Goal: Task Accomplishment & Management: Complete application form

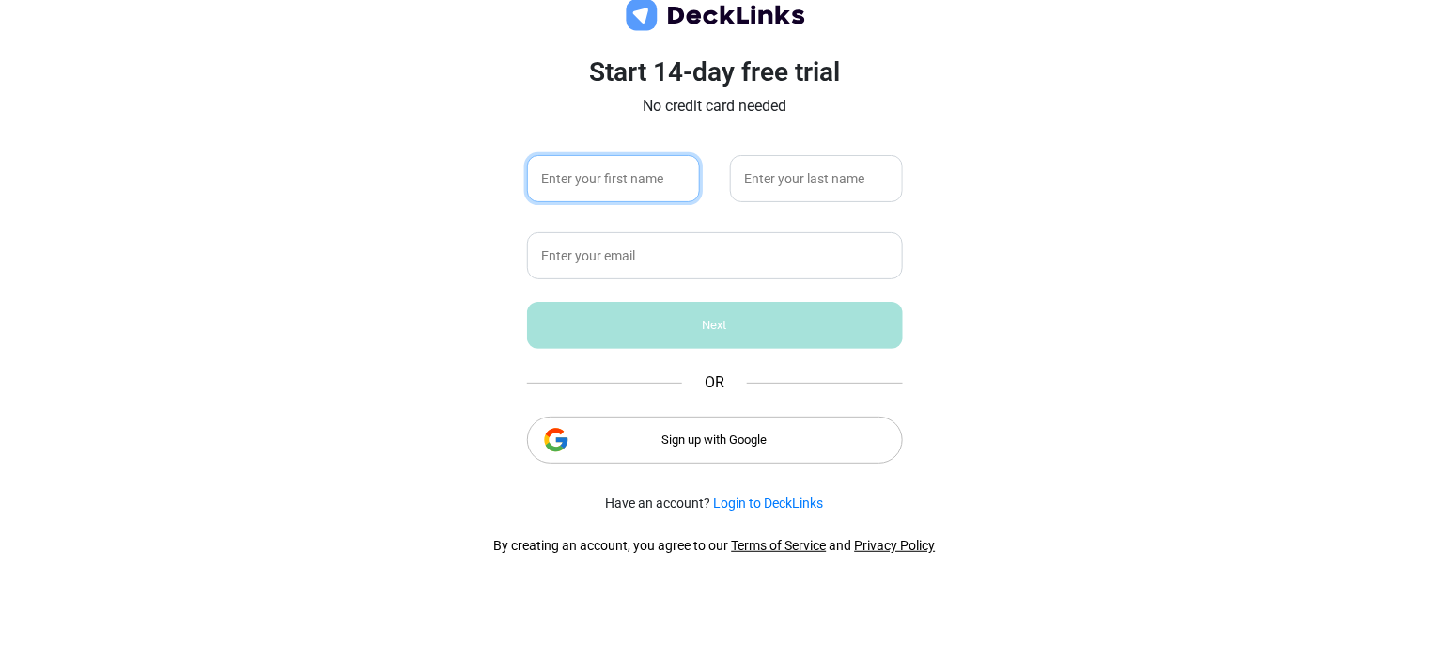
click at [592, 179] on input "text" at bounding box center [613, 178] width 173 height 47
type input "s"
type input "[PERSON_NAME]"
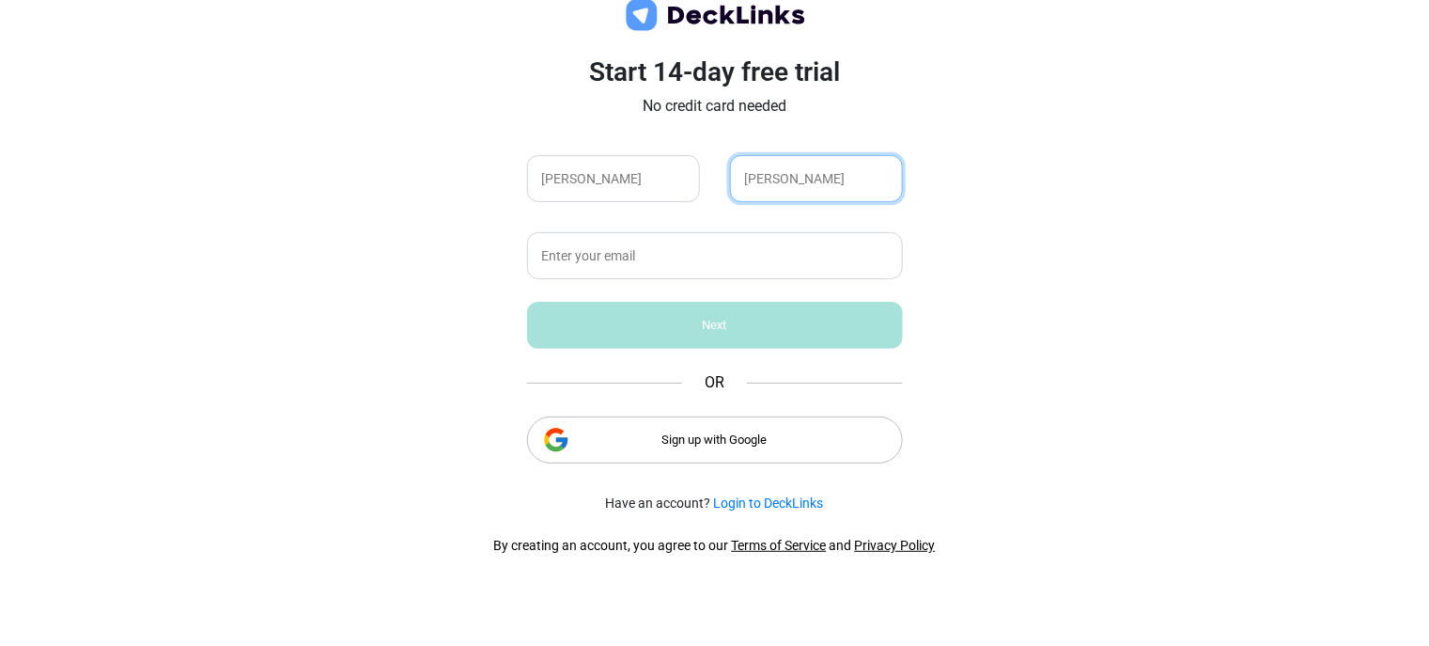
type input "[PERSON_NAME]"
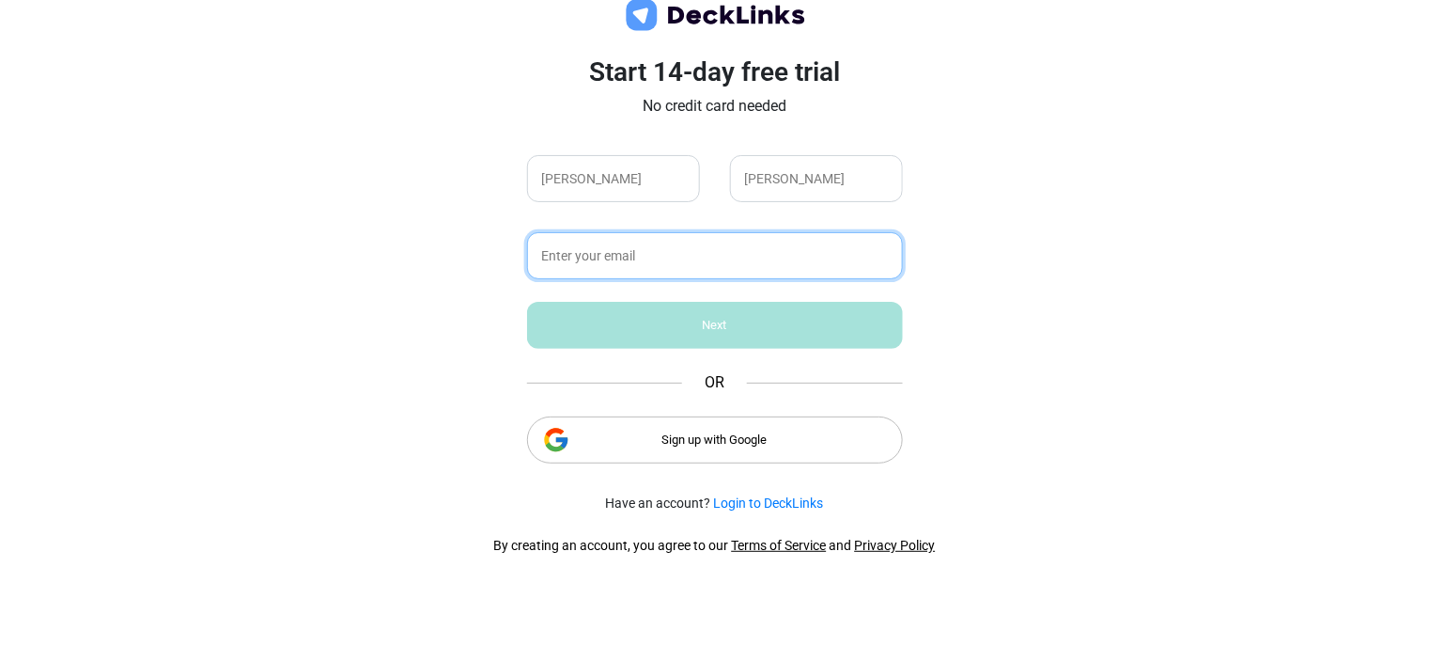
click at [669, 244] on input "text" at bounding box center [715, 255] width 376 height 47
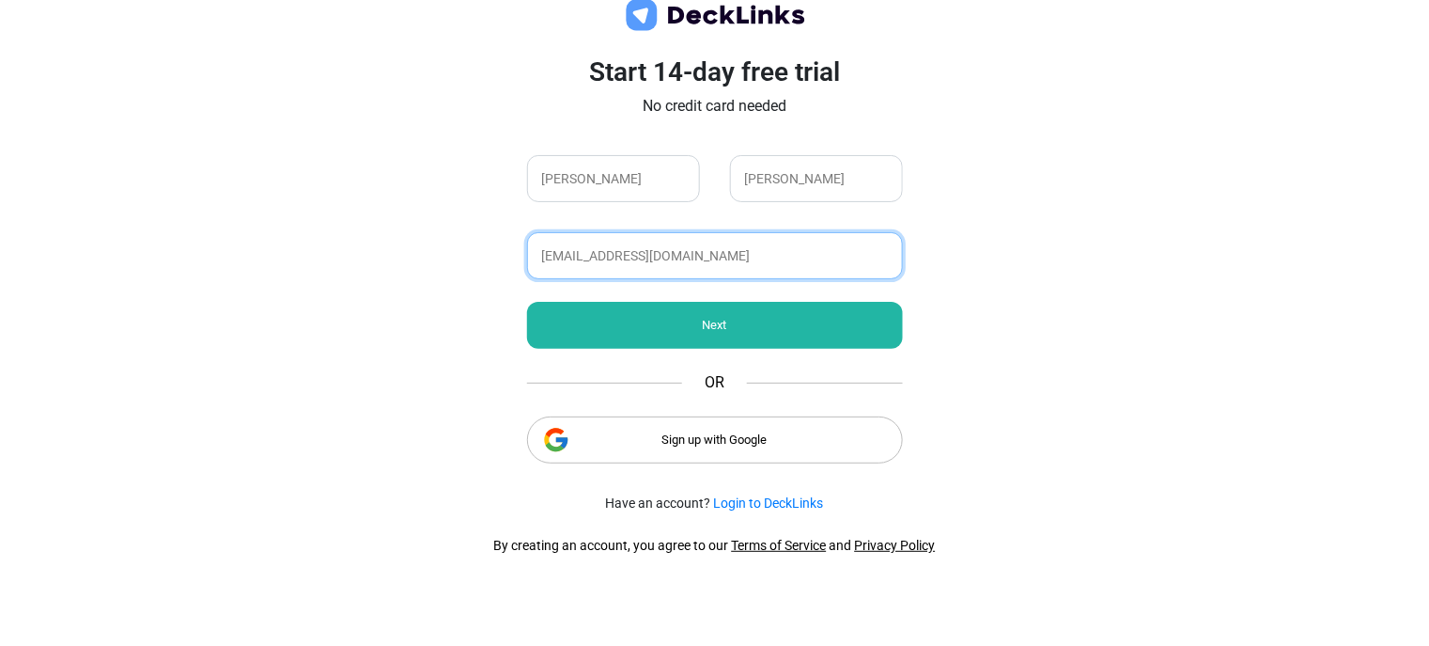
type input "[EMAIL_ADDRESS][DOMAIN_NAME]"
click at [712, 322] on div "Next" at bounding box center [715, 325] width 376 height 47
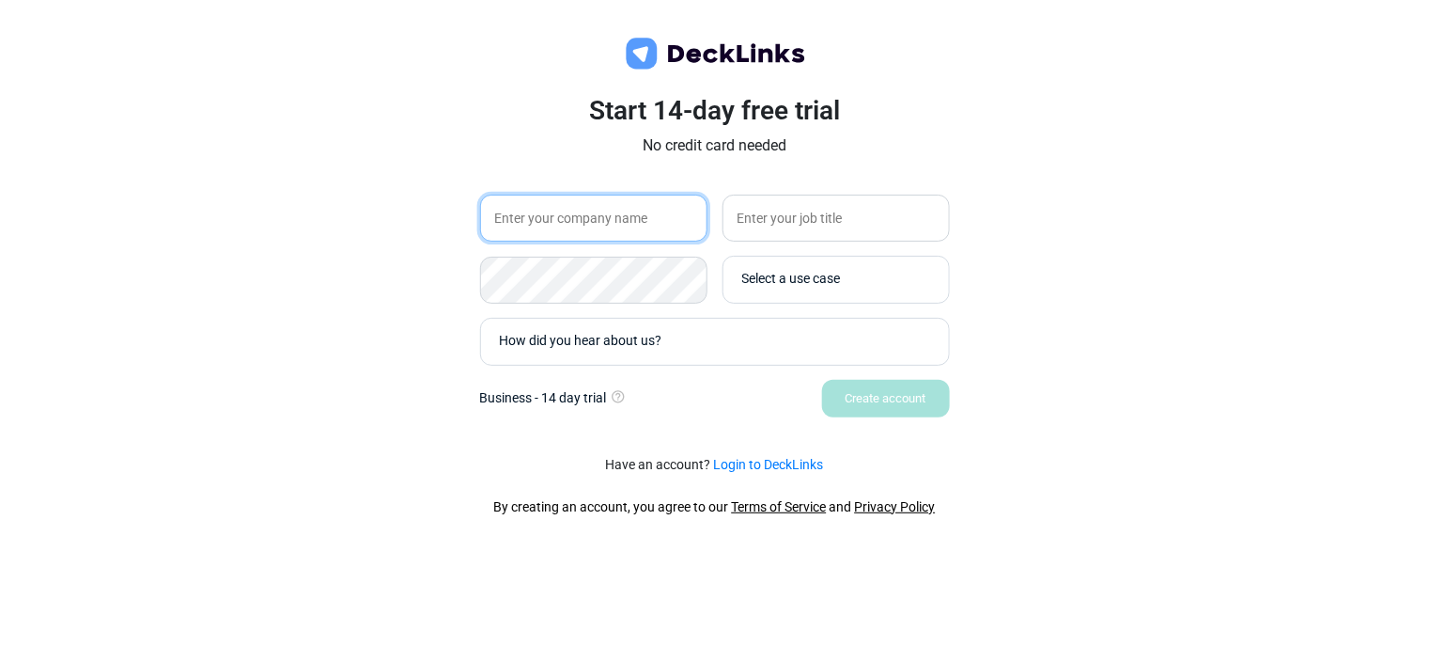
click at [641, 232] on input "text" at bounding box center [593, 218] width 227 height 47
type input "Alankit Assignments Ltd"
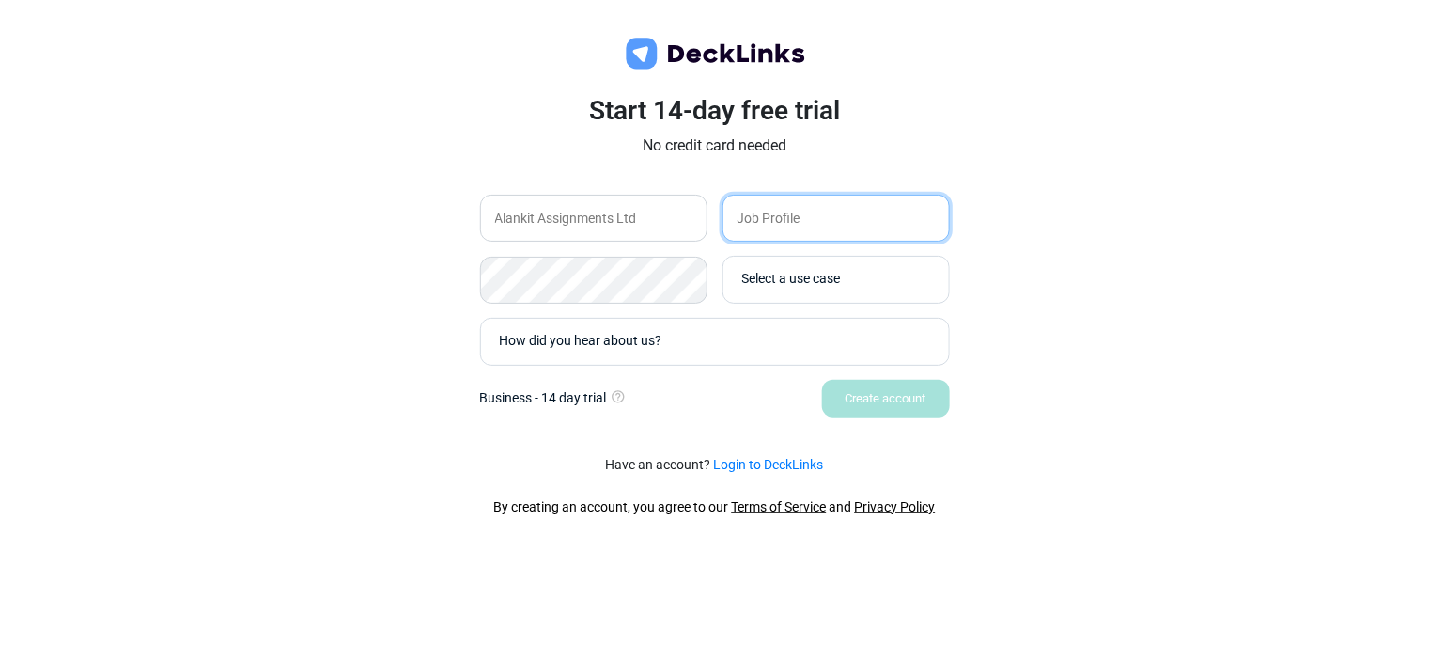
type input "Job Profile"
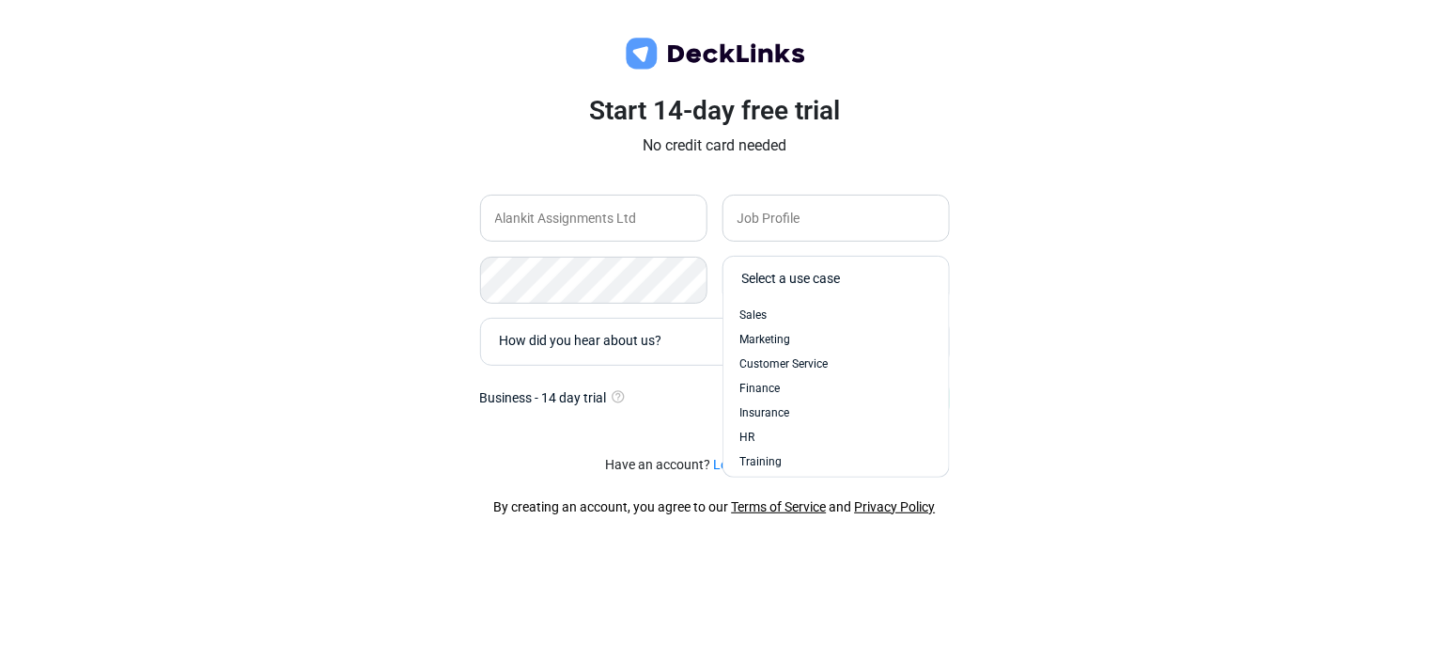
click at [855, 273] on div "Select a use case" at bounding box center [840, 280] width 197 height 20
click at [779, 317] on div "Sales" at bounding box center [837, 314] width 192 height 17
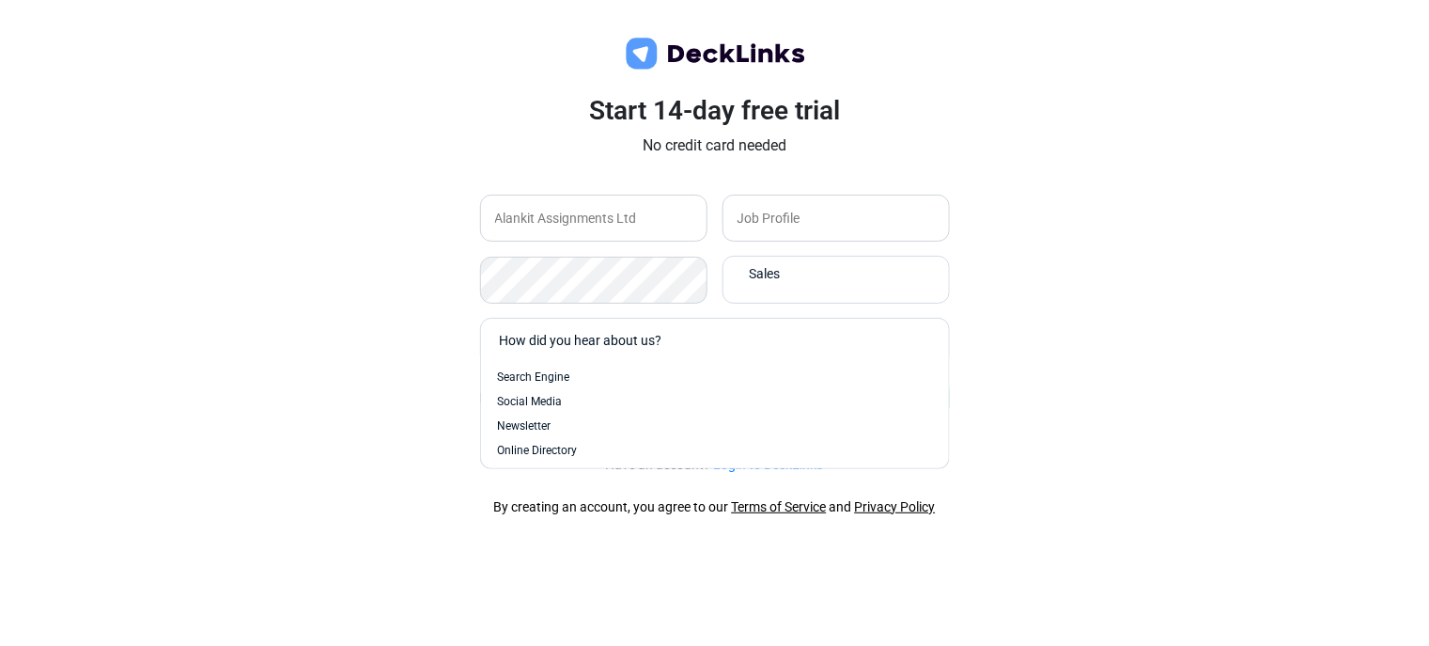
click at [794, 342] on div "How did you hear about us?" at bounding box center [720, 342] width 440 height 20
click at [642, 391] on div "Social Media" at bounding box center [715, 401] width 449 height 24
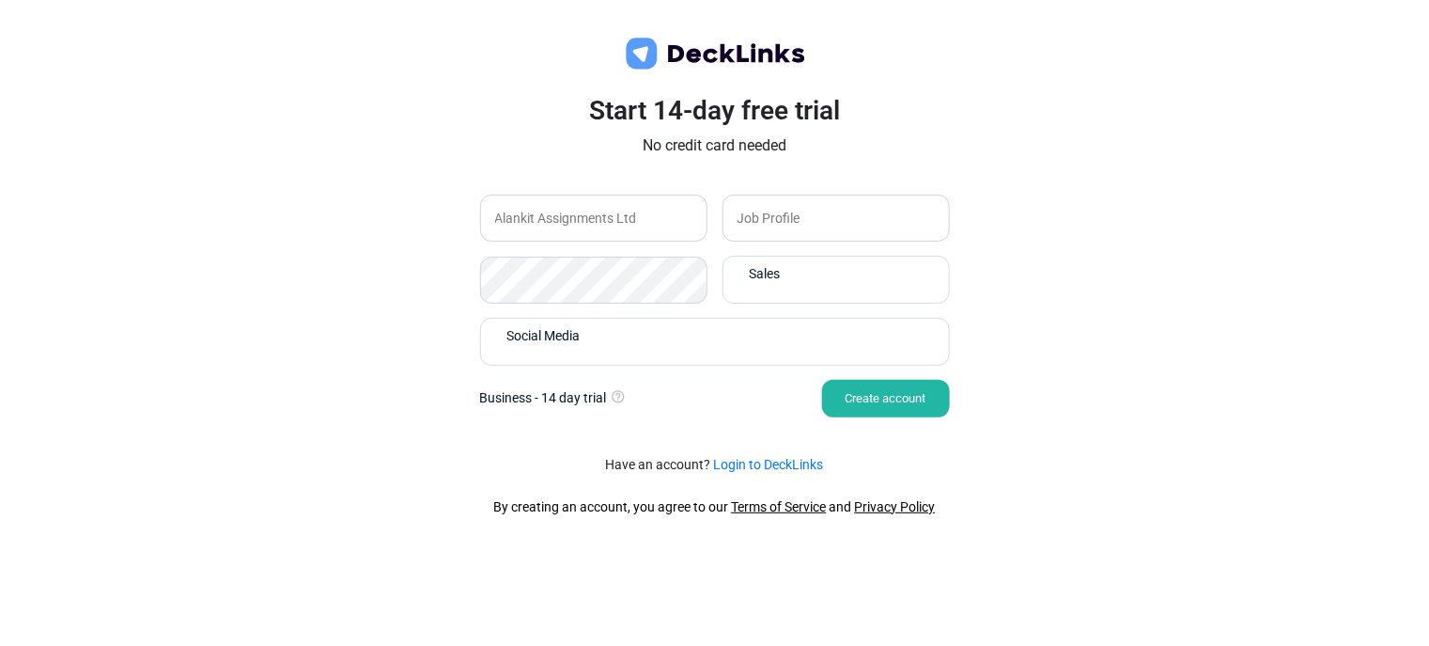
click at [876, 406] on div "Create account" at bounding box center [886, 399] width 128 height 38
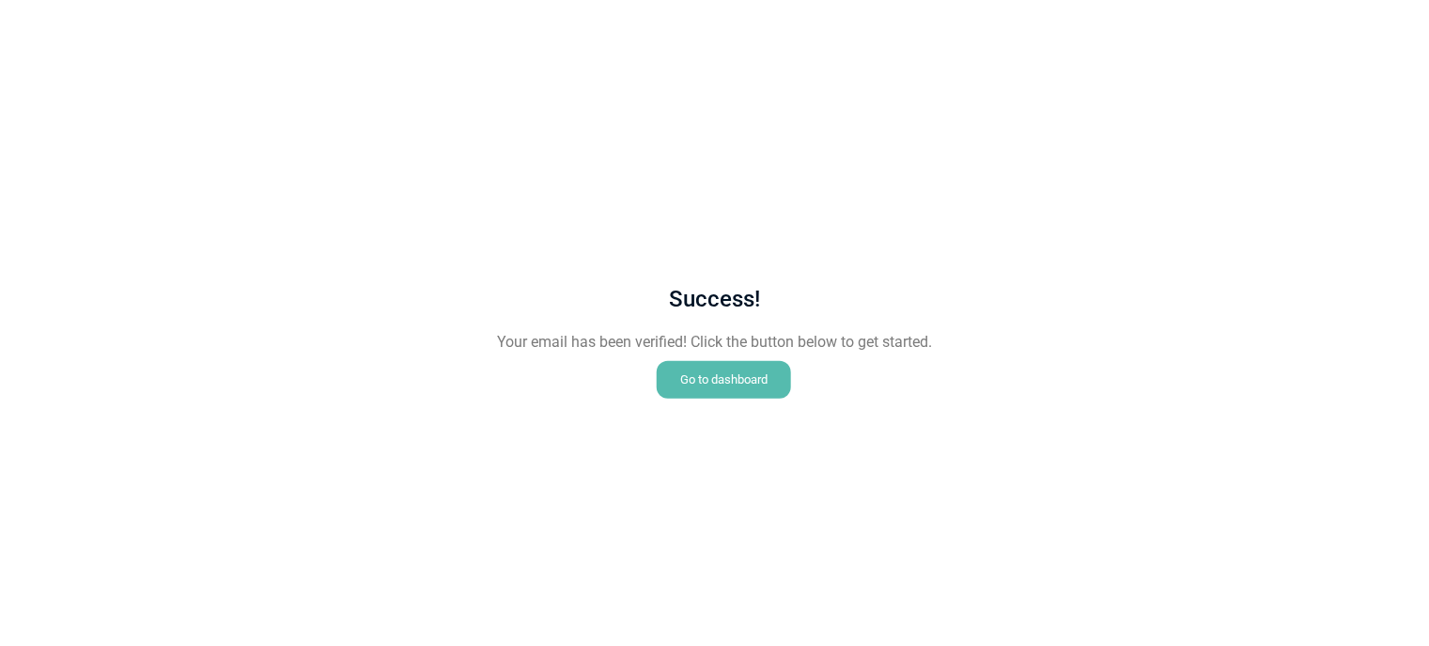
click at [712, 368] on div "Go to dashboard" at bounding box center [724, 380] width 134 height 38
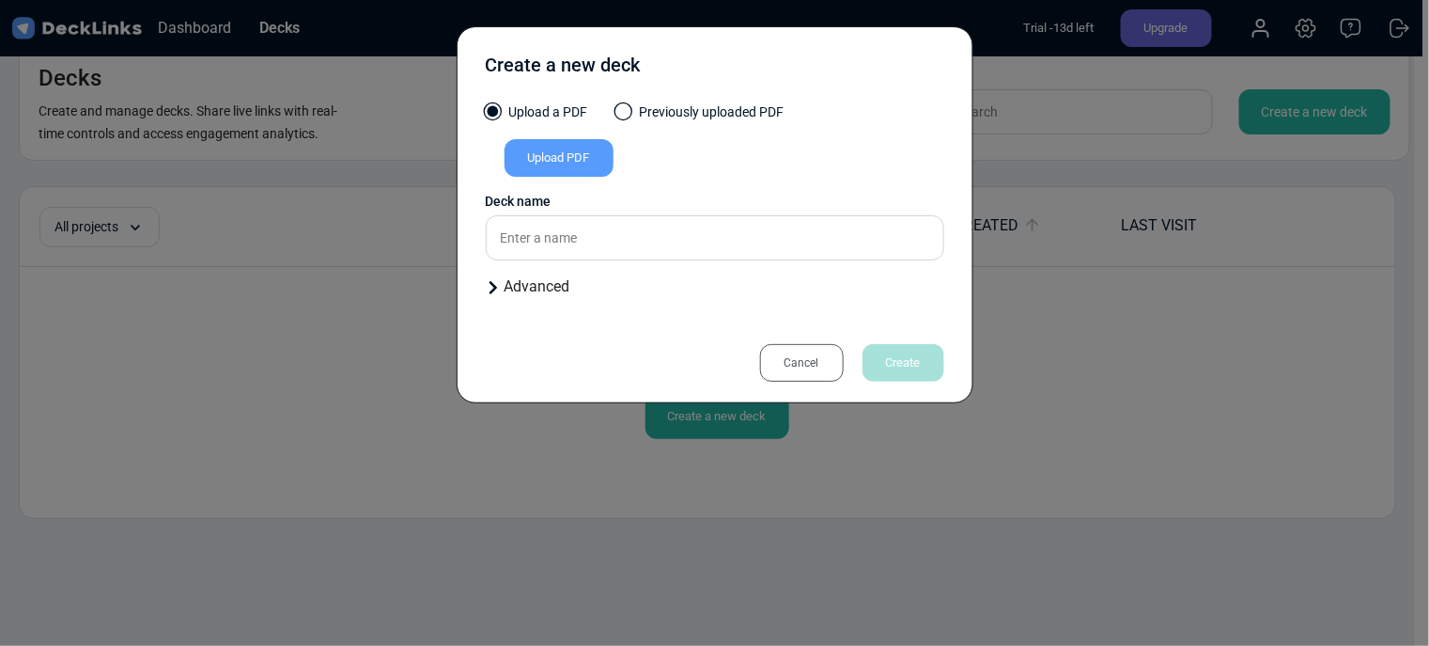
click at [790, 363] on div "Cancel" at bounding box center [802, 363] width 84 height 38
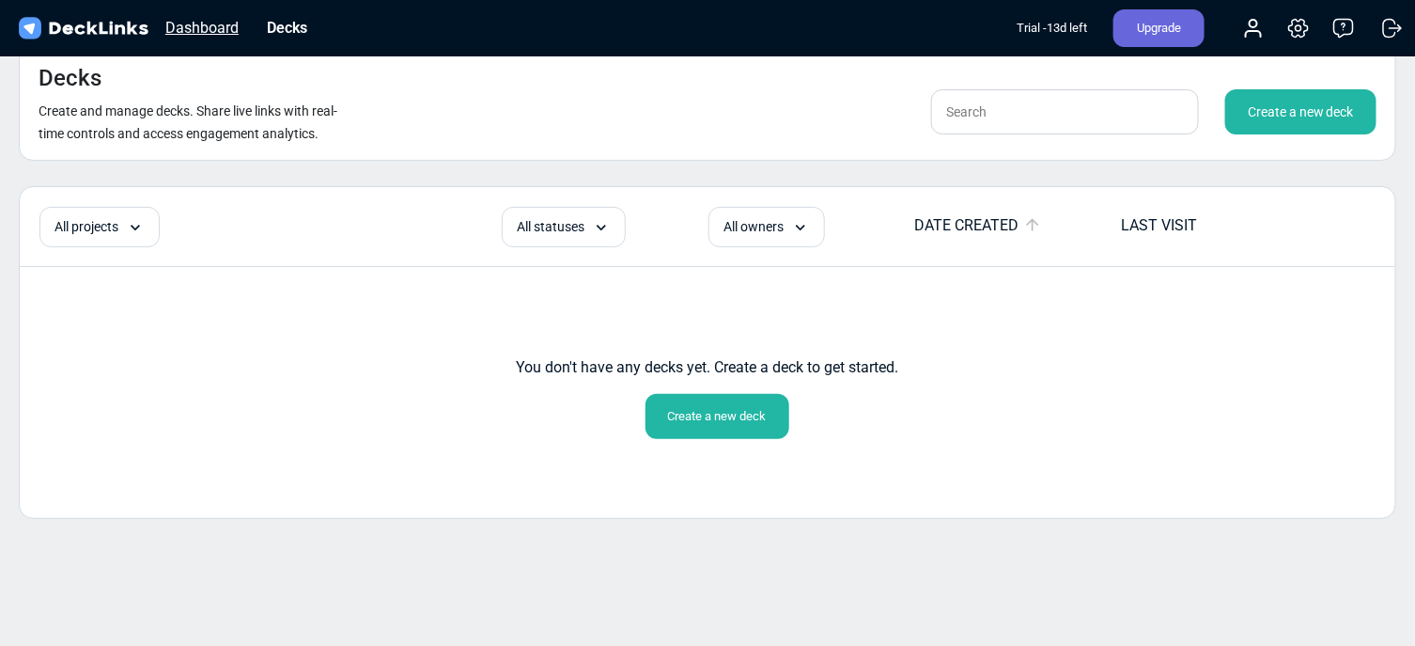
click at [207, 24] on div "Dashboard" at bounding box center [202, 27] width 92 height 23
